Goal: Task Accomplishment & Management: Manage account settings

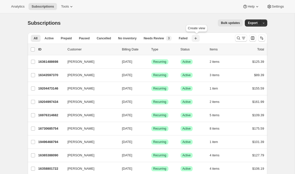
click at [196, 38] on icon "button" at bounding box center [195, 38] width 5 height 5
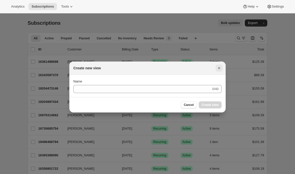
click at [220, 67] on icon "Close" at bounding box center [219, 68] width 5 height 5
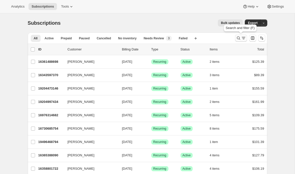
click at [240, 38] on icon "Search and filter results" at bounding box center [238, 38] width 5 height 5
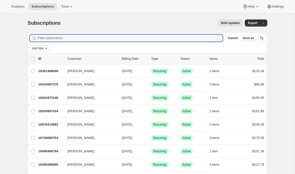
click at [43, 47] on span "Add filter" at bounding box center [38, 48] width 12 height 4
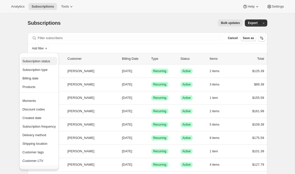
click at [38, 62] on span "Subscription status" at bounding box center [36, 61] width 28 height 4
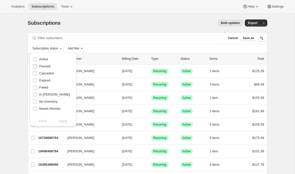
click at [45, 65] on span "Paused" at bounding box center [44, 66] width 11 height 4
click at [37, 65] on input "Paused" at bounding box center [35, 66] width 4 height 4
checkbox input "true"
click at [65, 123] on span "Apply" at bounding box center [63, 121] width 8 height 5
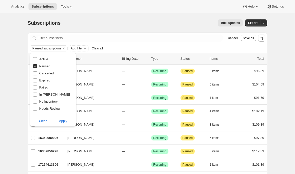
click at [116, 20] on div "Bulk updates" at bounding box center [155, 22] width 177 height 7
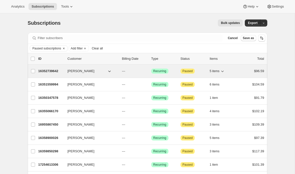
click at [44, 70] on p "16352739642" at bounding box center [50, 71] width 25 height 5
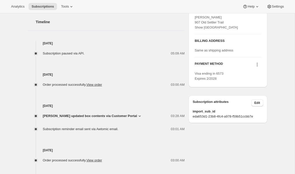
scroll to position [204, 0]
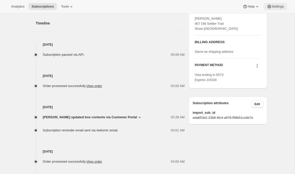
click at [269, 9] on icon at bounding box center [269, 6] width 5 height 5
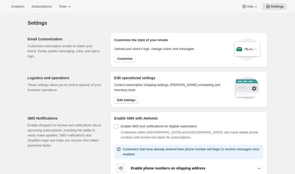
click at [122, 102] on button "Edit settings" at bounding box center [126, 100] width 24 height 7
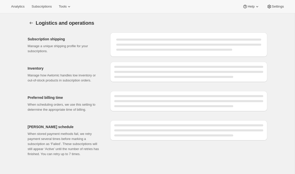
select select "DAY"
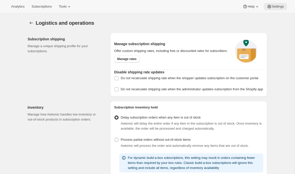
click at [275, 6] on span "Settings" at bounding box center [278, 7] width 12 height 4
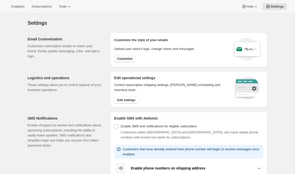
click at [124, 57] on span "Customize" at bounding box center [124, 59] width 15 height 4
select select "subscriptionMessage"
select select "5"
select select "15"
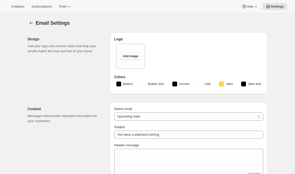
select select "14"
type input "[PERSON_NAME]"
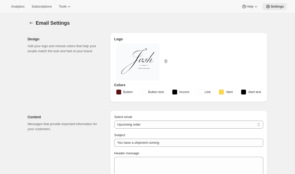
click at [274, 9] on button "Settings" at bounding box center [275, 6] width 24 height 7
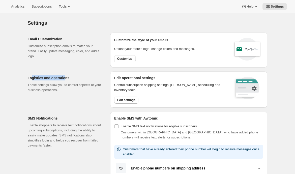
drag, startPoint x: 32, startPoint y: 80, endPoint x: 66, endPoint y: 80, distance: 33.8
click at [66, 80] on h2 "Logistics and operations" at bounding box center [65, 78] width 74 height 5
click at [125, 98] on span "Edit settings" at bounding box center [126, 100] width 18 height 4
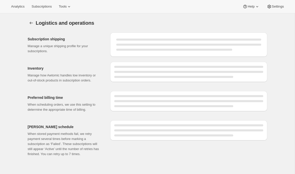
select select "DAY"
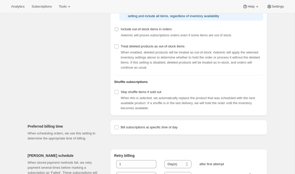
scroll to position [222, 0]
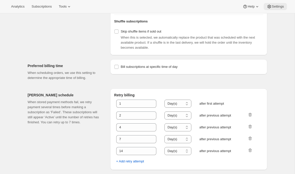
click at [273, 3] on button "Settings" at bounding box center [275, 6] width 23 height 7
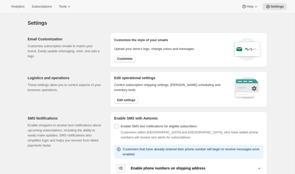
click at [118, 61] on button "Customize" at bounding box center [124, 58] width 21 height 7
select select "subscriptionMessage"
select select "5"
select select "15"
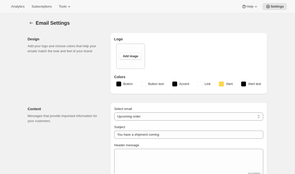
select select "14"
type input "[PERSON_NAME]"
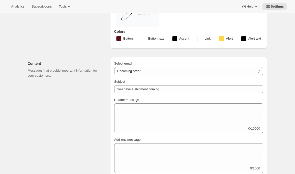
scroll to position [57, 0]
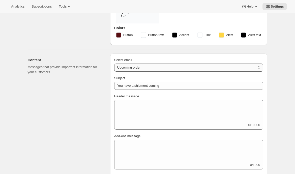
click at [122, 67] on select "New subscription Upcoming order Failed payment Delayed subscription (inventory …" at bounding box center [188, 68] width 149 height 8
select select "failedPaymentMessage"
click at [114, 64] on select "New subscription Upcoming order Failed payment Delayed subscription (inventory …" at bounding box center [188, 68] width 149 height 8
type input "Issue with Payment"
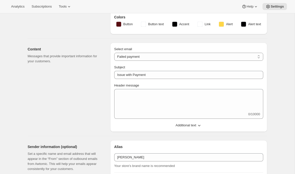
scroll to position [68, 0]
click at [275, 7] on span "Settings" at bounding box center [277, 7] width 13 height 4
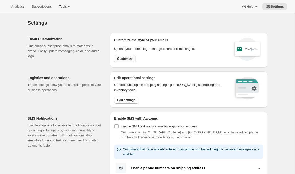
click at [131, 57] on span "Customize" at bounding box center [124, 59] width 15 height 4
select select "subscriptionMessage"
select select "5"
select select "15"
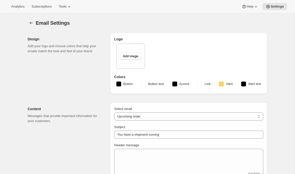
select select "14"
type input "[PERSON_NAME]"
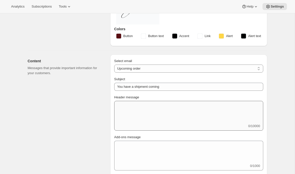
scroll to position [50, 0]
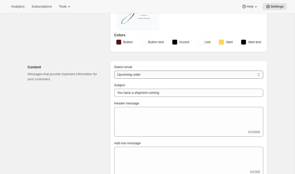
click at [230, 74] on select "New subscription Upcoming order Failed payment Delayed subscription (inventory …" at bounding box center [188, 75] width 149 height 8
select select "failedPaymentMessage"
click at [114, 71] on select "New subscription Upcoming order Failed payment Delayed subscription (inventory …" at bounding box center [188, 75] width 149 height 8
type input "Issue with Payment"
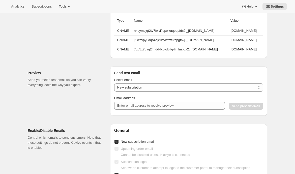
scroll to position [284, 0]
